Goal: Complete application form: Complete application form

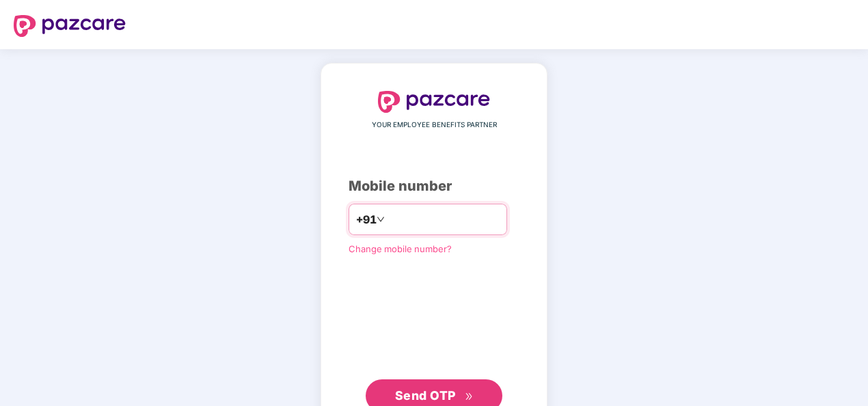
click at [430, 219] on input "number" at bounding box center [444, 219] width 112 height 22
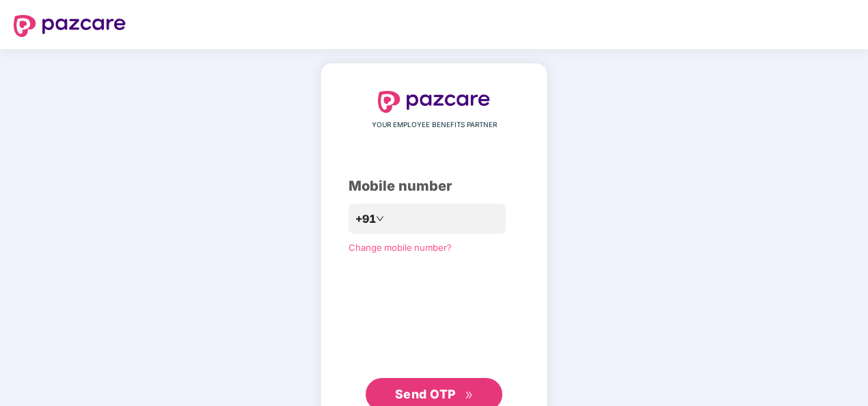
click at [450, 394] on span "Send OTP" at bounding box center [425, 394] width 61 height 14
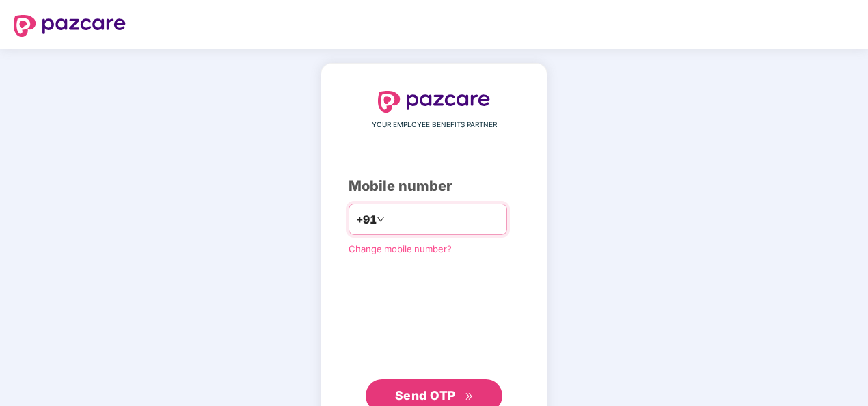
drag, startPoint x: 379, startPoint y: 217, endPoint x: 383, endPoint y: 241, distance: 24.3
click at [388, 217] on input "**********" at bounding box center [444, 219] width 112 height 22
type input "**********"
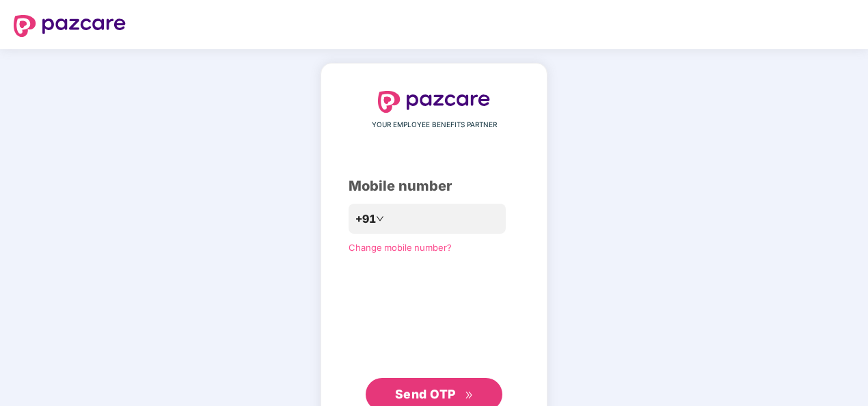
click at [436, 389] on span "Send OTP" at bounding box center [425, 394] width 61 height 14
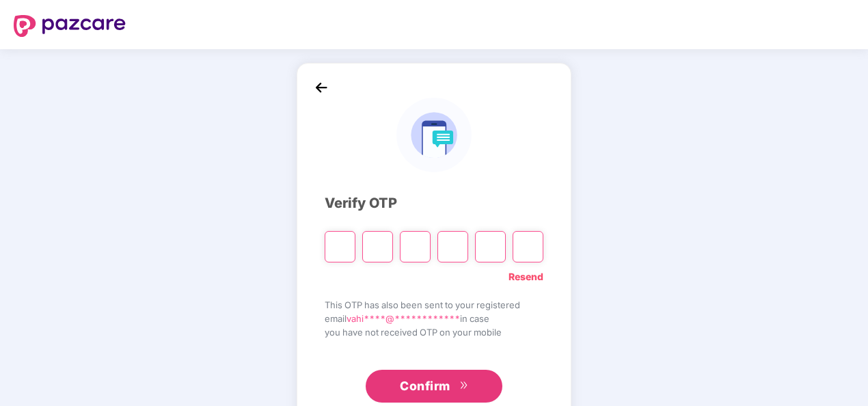
type input "*"
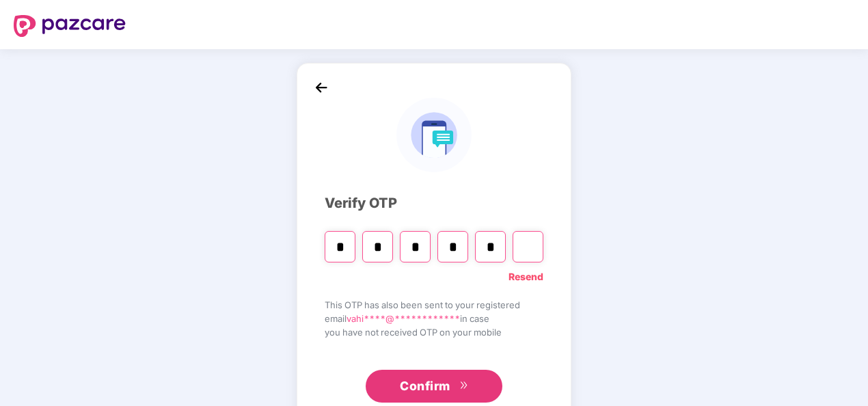
type input "*"
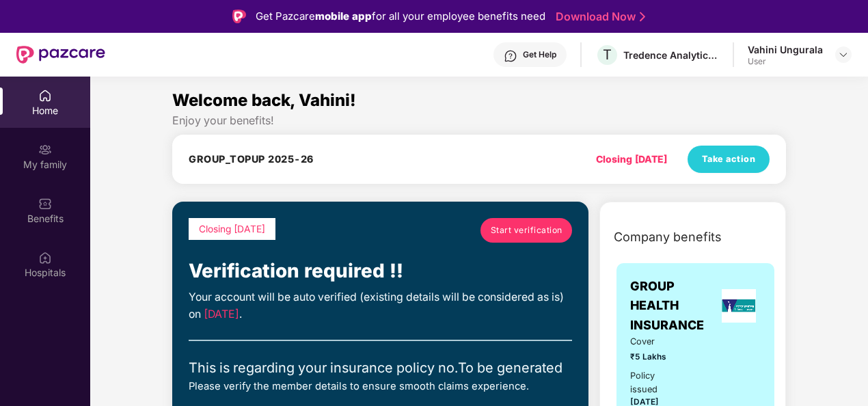
click at [516, 227] on span "Start verification" at bounding box center [527, 229] width 72 height 13
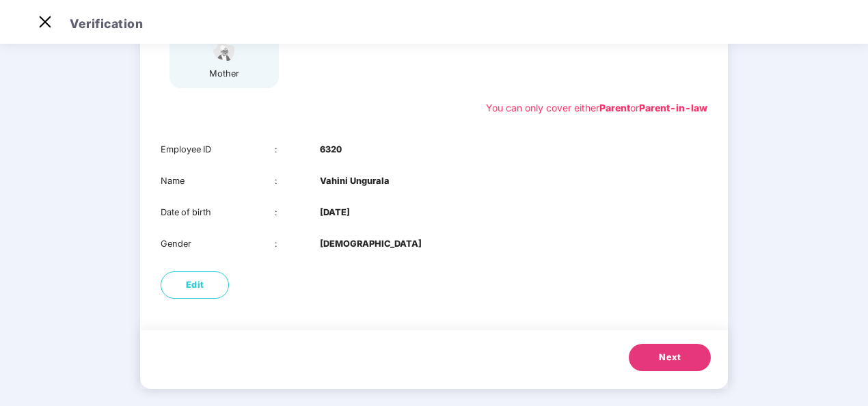
scroll to position [246, 0]
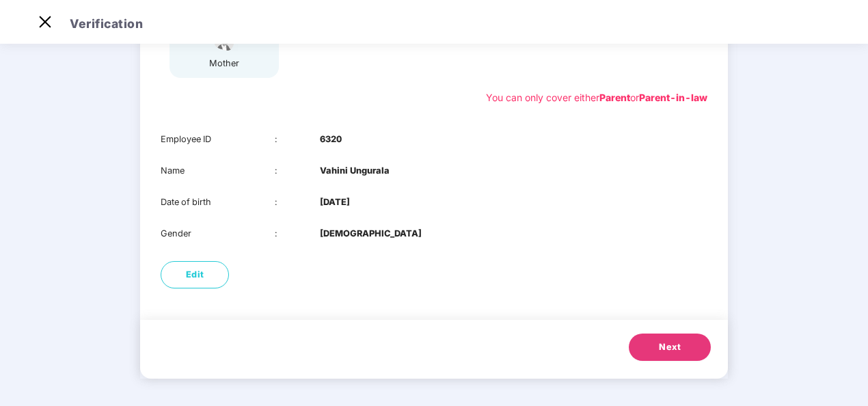
click at [673, 353] on span "Next" at bounding box center [670, 347] width 22 height 14
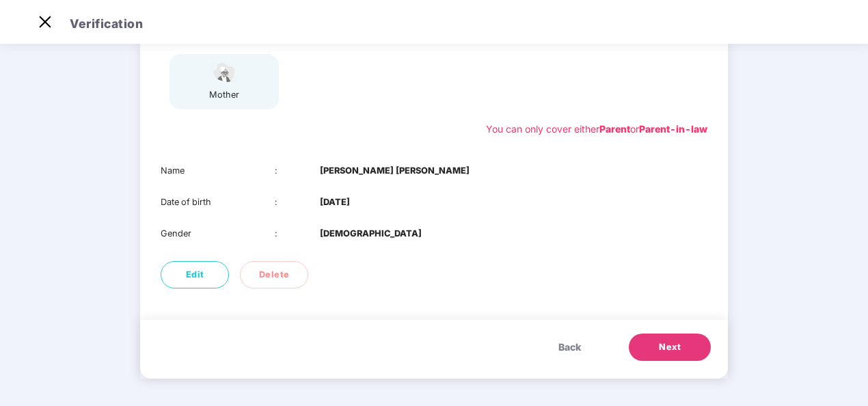
click at [673, 342] on span "Next" at bounding box center [670, 347] width 22 height 14
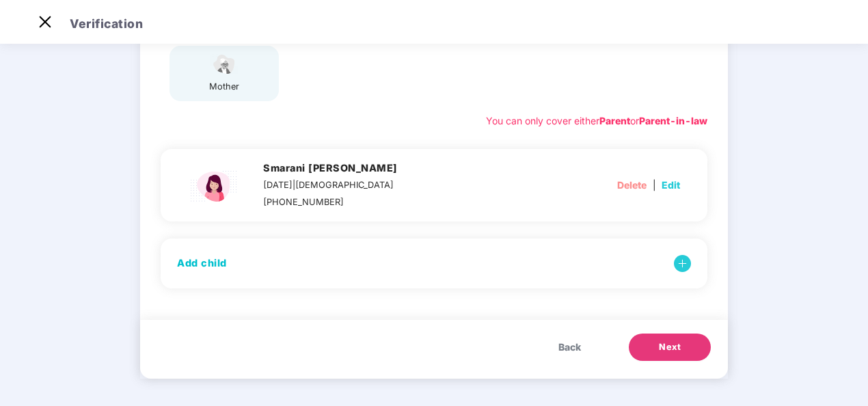
click at [670, 357] on button "Next" at bounding box center [670, 347] width 82 height 27
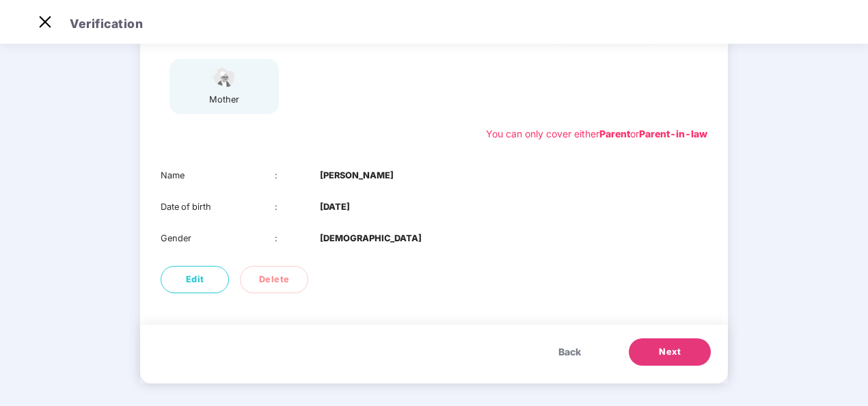
scroll to position [215, 0]
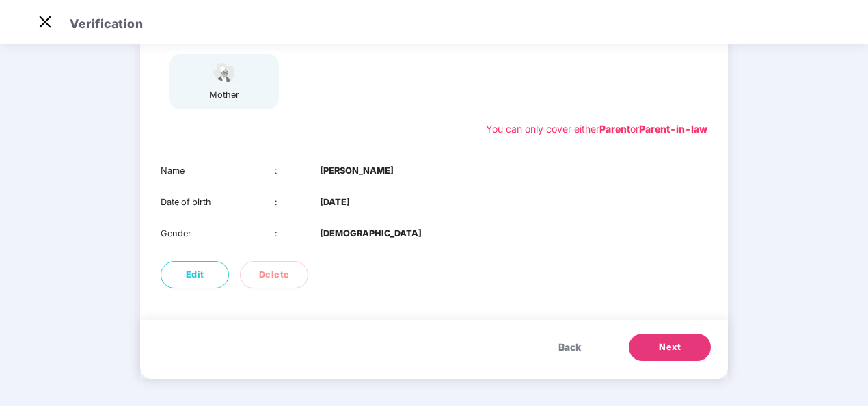
click at [687, 353] on button "Next" at bounding box center [670, 347] width 82 height 27
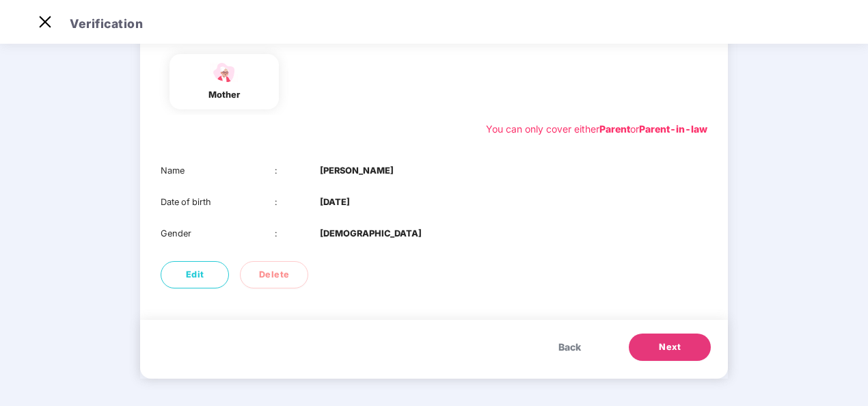
click at [687, 351] on button "Next" at bounding box center [670, 347] width 82 height 27
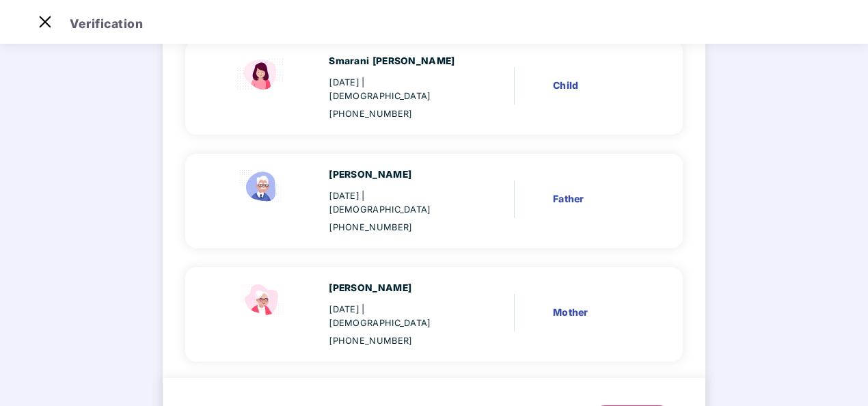
scroll to position [383, 0]
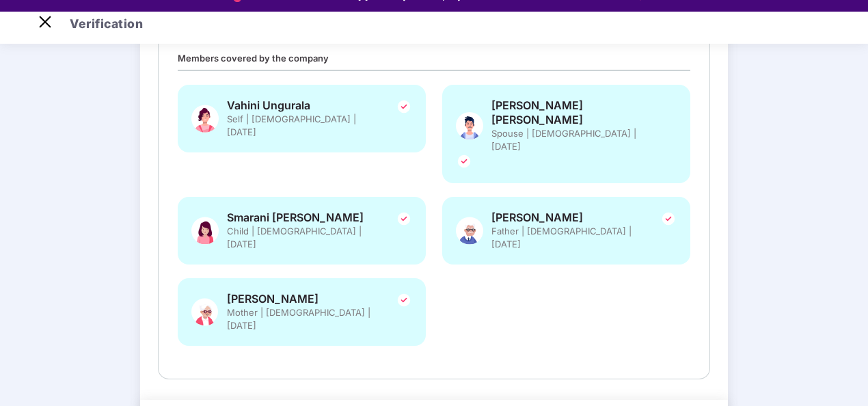
scroll to position [33, 0]
